Goal: Use online tool/utility: Utilize a website feature to perform a specific function

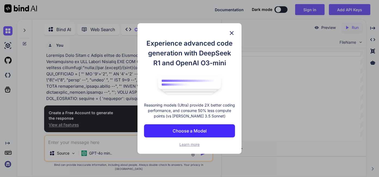
scroll to position [2, 0]
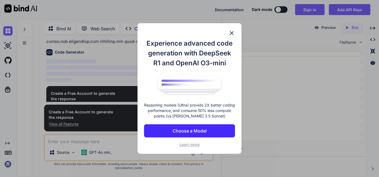
click at [231, 32] on img at bounding box center [232, 33] width 7 height 7
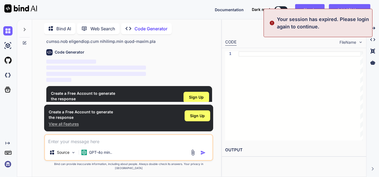
type textarea "x"
click at [93, 142] on textarea at bounding box center [129, 140] width 168 height 10
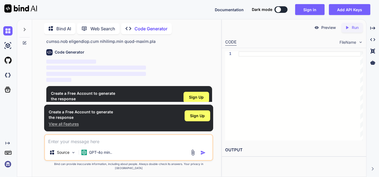
paste textarea "Generator url from Domain List and Check Link Connectivity to SQL Server Databa…"
type textarea "Generator url from Domain List and Check Link Connectivity to SQL Server Databa…"
type textarea "x"
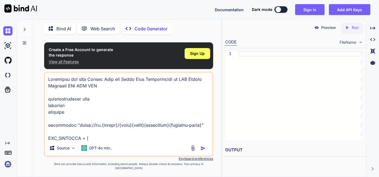
scroll to position [249, 0]
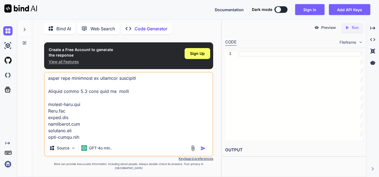
type textarea "Generator url from Domain List and Check Link Connectivity to SQL Server Databa…"
click at [202, 151] on img "button" at bounding box center [203, 147] width 5 height 5
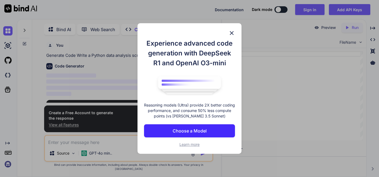
scroll to position [2, 0]
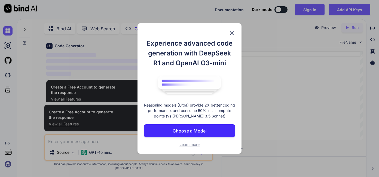
click at [293, 128] on div "Experience advanced code generation with DeepSeek R1 and OpenAI O3-mini Reasoni…" at bounding box center [189, 88] width 379 height 177
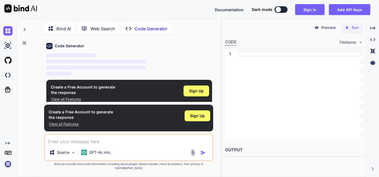
type textarea "x"
click at [291, 126] on div at bounding box center [301, 95] width 125 height 89
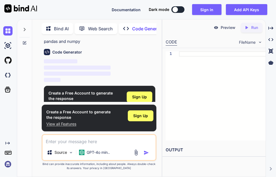
scroll to position [25, 0]
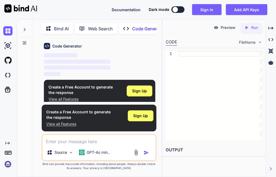
click at [5, 105] on div "Created with Pixso." at bounding box center [7, 95] width 15 height 145
click at [61, 110] on h1 "Create a Free Account to generate the response" at bounding box center [78, 114] width 64 height 11
drag, startPoint x: 61, startPoint y: 110, endPoint x: 77, endPoint y: 121, distance: 20.2
click at [77, 121] on div "Create a Free Account to generate the response View all Features" at bounding box center [78, 117] width 64 height 17
